Goal: Task Accomplishment & Management: Manage account settings

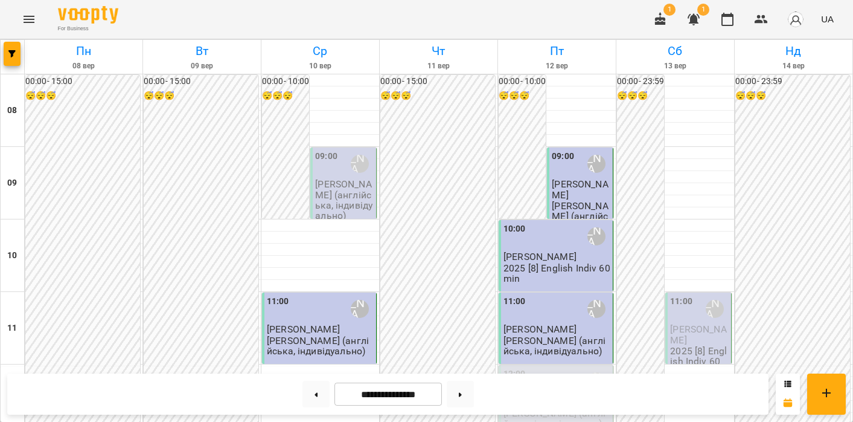
scroll to position [608, 0]
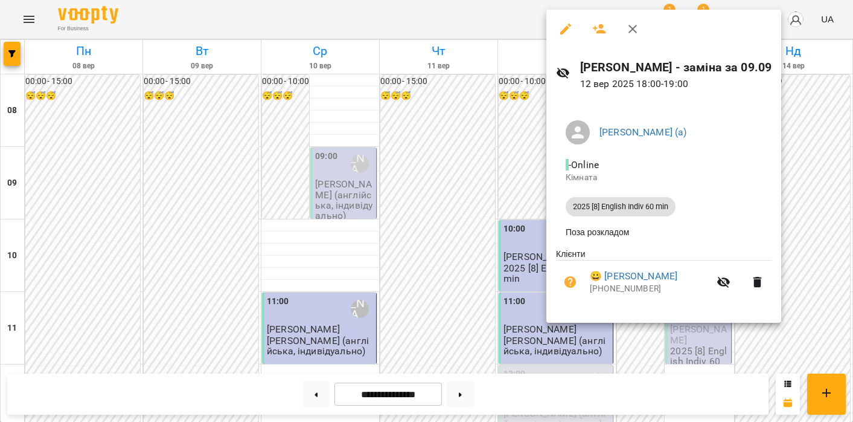
click at [532, 150] on div at bounding box center [426, 211] width 853 height 422
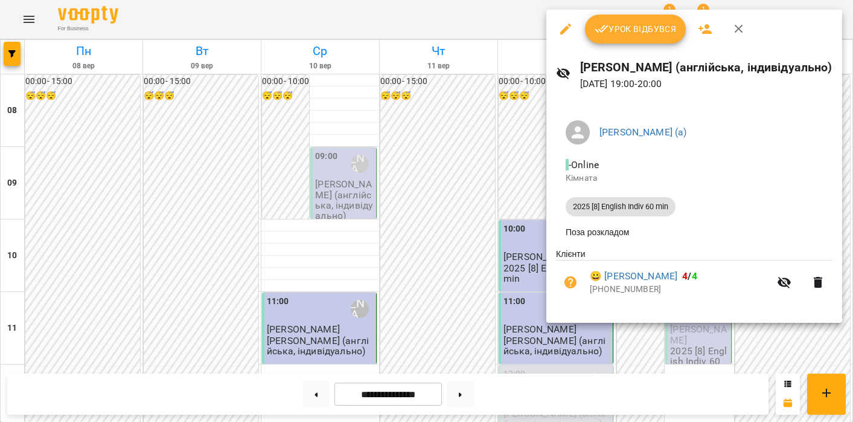
click at [620, 41] on button "Урок відбувся" at bounding box center [635, 28] width 101 height 29
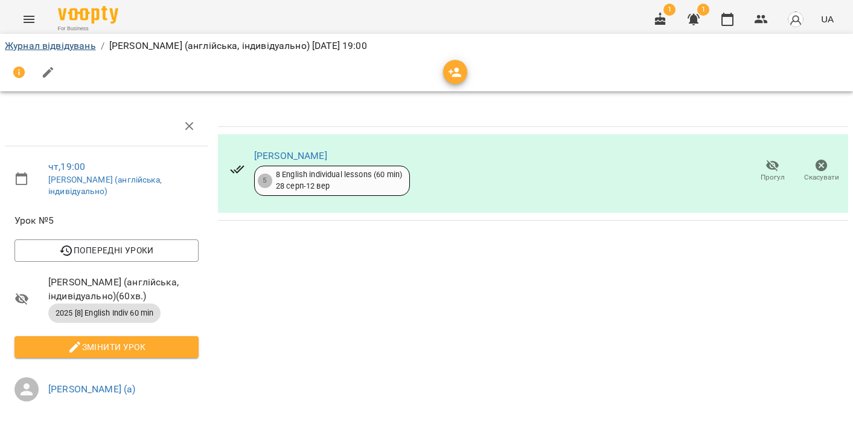
click at [56, 42] on link "Журнал відвідувань" at bounding box center [50, 45] width 91 height 11
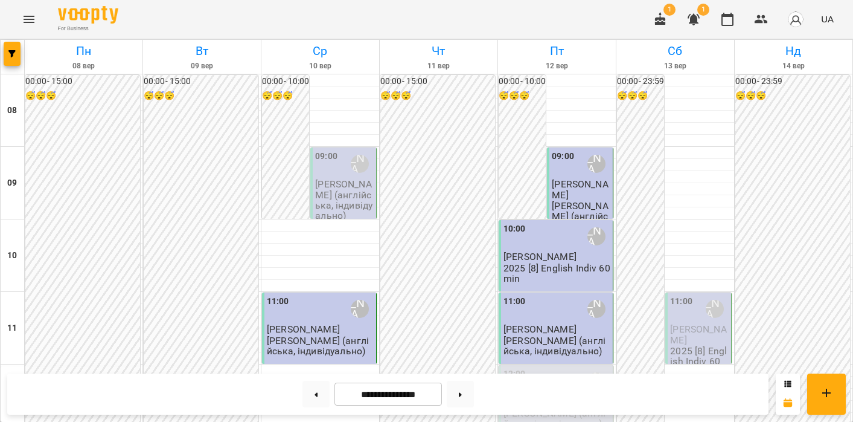
scroll to position [628, 0]
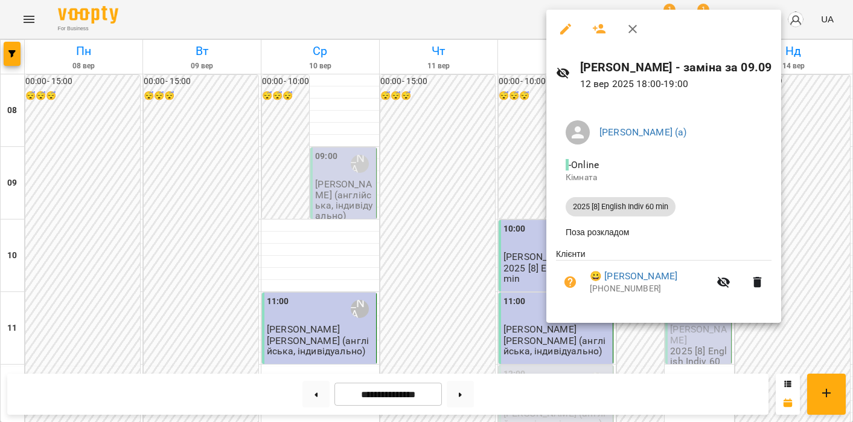
click at [515, 200] on div at bounding box center [426, 211] width 853 height 422
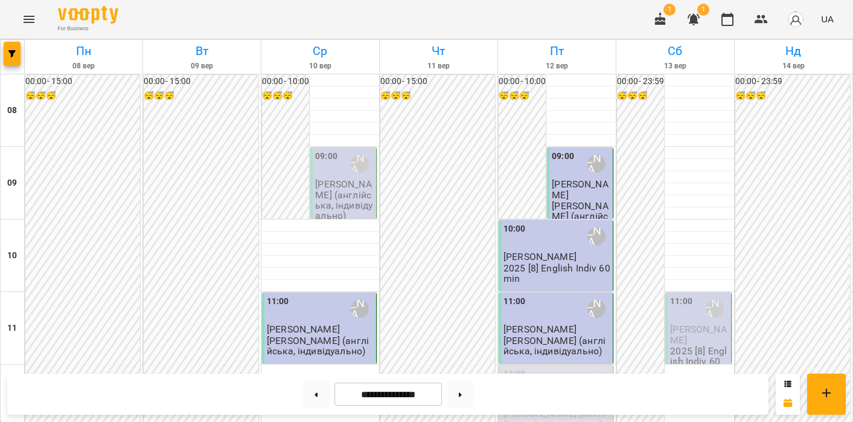
scroll to position [702, 0]
click at [467, 387] on button at bounding box center [460, 394] width 27 height 27
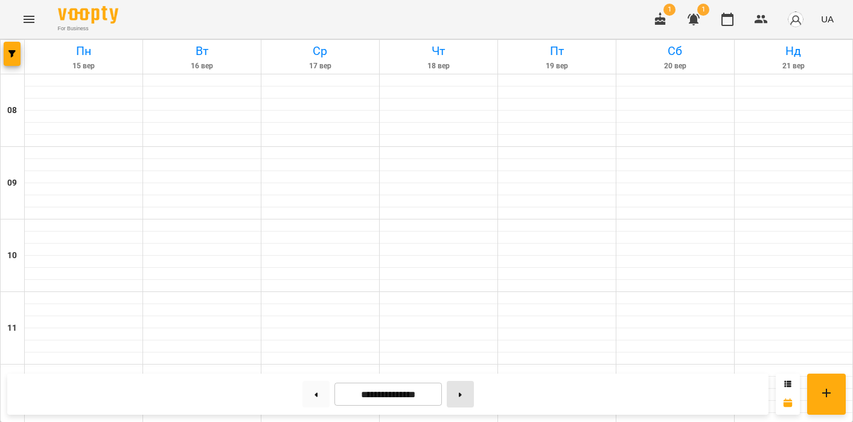
type input "**********"
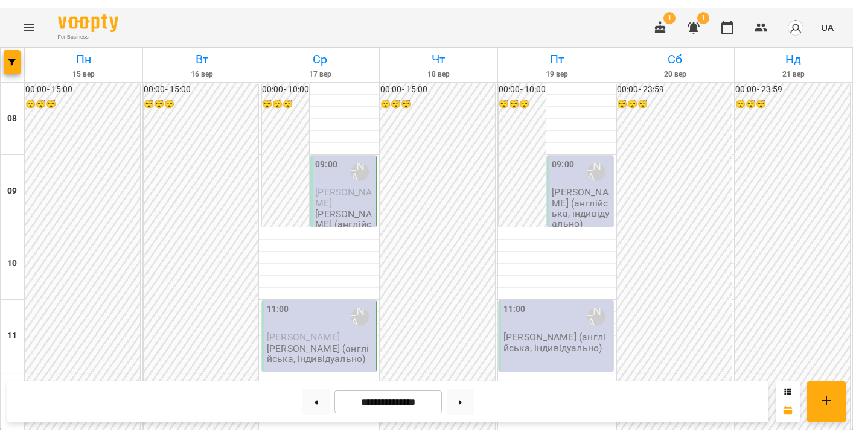
scroll to position [609, 0]
